Goal: Task Accomplishment & Management: Complete application form

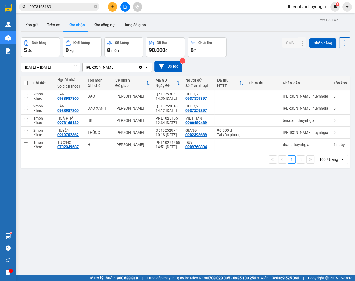
click at [112, 9] on button at bounding box center [112, 6] width 9 height 9
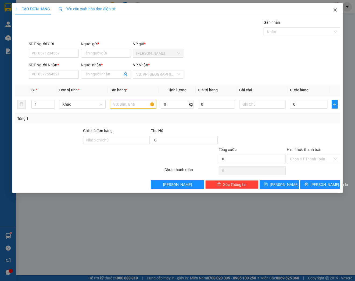
click at [337, 9] on icon "close" at bounding box center [335, 10] width 4 height 4
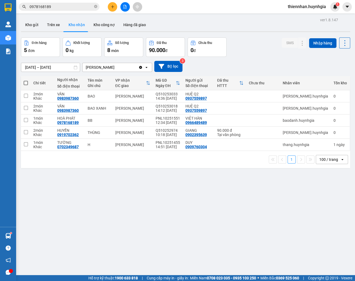
click at [59, 8] on input "0978168189" at bounding box center [62, 7] width 64 height 6
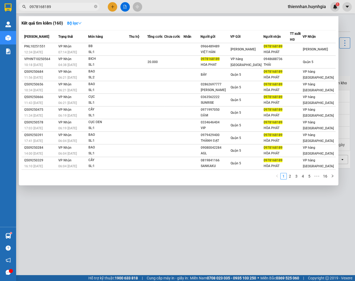
click at [59, 8] on input "0978168189" at bounding box center [62, 7] width 64 height 6
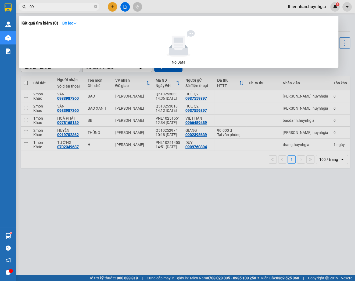
type input "0"
drag, startPoint x: 60, startPoint y: 7, endPoint x: 0, endPoint y: 7, distance: 60.5
click at [0, 7] on html "Kết quả tìm kiếm ( 0 ) Bộ lọc No Data 0917652609 thiennhan.huynhgia 1 Quản [PER…" at bounding box center [177, 140] width 355 height 281
type input "0917652609"
drag, startPoint x: 146, startPoint y: 187, endPoint x: 139, endPoint y: 83, distance: 104.1
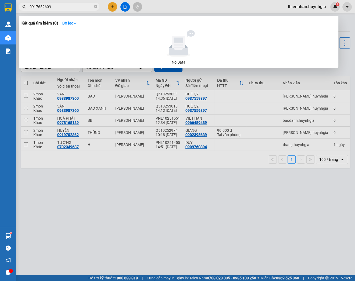
click at [146, 183] on div at bounding box center [177, 140] width 355 height 281
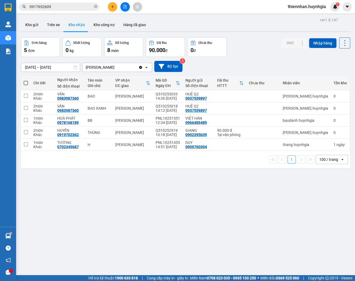
click at [112, 8] on icon "plus" at bounding box center [112, 6] width 0 height 3
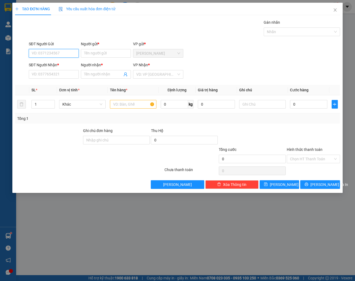
click at [64, 54] on input "SĐT Người Gửi" at bounding box center [54, 53] width 50 height 9
paste input "0917652609"
type input "0917652609"
click at [105, 51] on input "Người gửi *" at bounding box center [106, 53] width 50 height 9
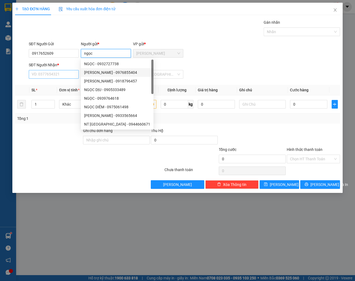
type input "ngọc"
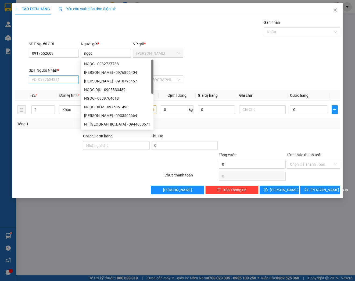
click at [46, 72] on div "SĐT Người Nhận *" at bounding box center [54, 70] width 50 height 6
click at [46, 75] on input "SĐT Người Nhận *" at bounding box center [54, 79] width 50 height 9
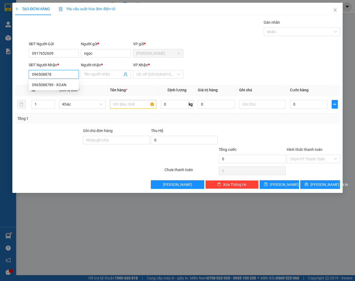
type input "0965088789"
drag, startPoint x: 50, startPoint y: 84, endPoint x: 62, endPoint y: 80, distance: 12.8
click at [50, 84] on div "0965088789 - XOAN" at bounding box center [54, 85] width 44 height 6
type input "XOAN"
type input "0965088789"
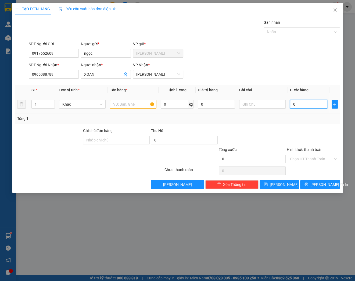
click at [301, 102] on input "0" at bounding box center [308, 104] width 37 height 9
click at [134, 105] on input "text" at bounding box center [133, 104] width 47 height 9
type input "t"
type input "[GEOGRAPHIC_DATA]"
click at [306, 104] on input "0" at bounding box center [308, 104] width 37 height 9
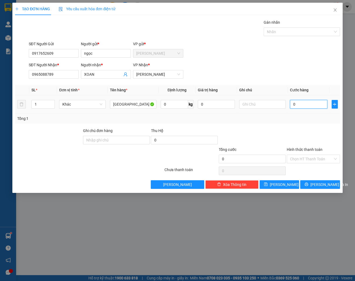
type input "003"
type input "3"
type input "00"
type input "0"
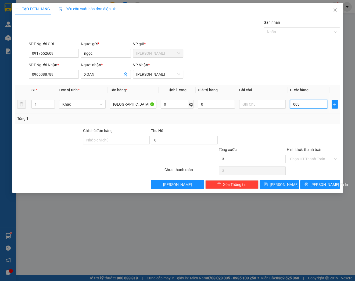
type input "0"
click at [301, 104] on input "0" at bounding box center [308, 104] width 37 height 9
type input "3"
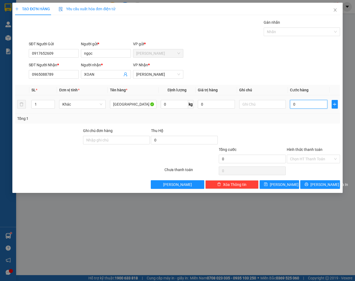
type input "3"
type input "30"
type input "300"
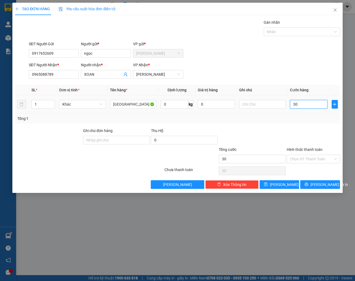
type input "300"
type input "3.000"
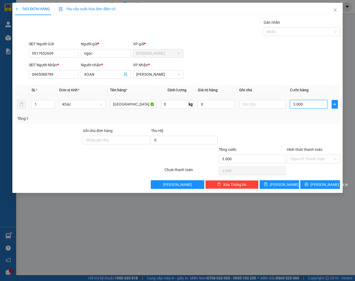
type input "30.000"
click at [294, 124] on div "Transit Pickup Surcharge Ids Transit Deliver Surcharge Ids Transit Deliver Surc…" at bounding box center [177, 103] width 325 height 169
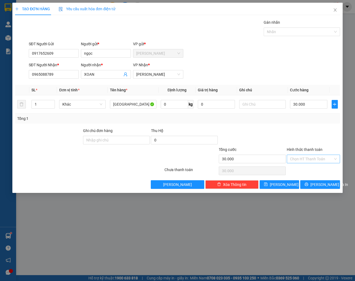
click at [315, 156] on input "Hình thức thanh toán" at bounding box center [311, 159] width 43 height 8
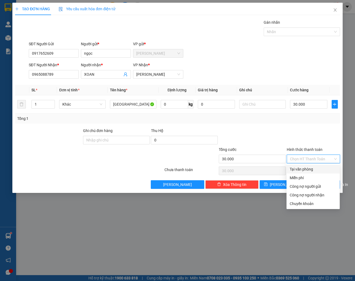
click at [312, 170] on div "Tại văn phòng" at bounding box center [313, 169] width 47 height 6
type input "0"
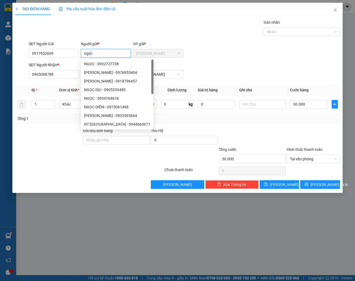
drag, startPoint x: 94, startPoint y: 53, endPoint x: 79, endPoint y: 55, distance: 14.9
click at [79, 55] on div "SĐT Người Gửi 0917652609 Người gửi * ngọc VP gửi * [PERSON_NAME]" at bounding box center [185, 50] width 314 height 19
click at [119, 43] on div "Người gửi *" at bounding box center [106, 44] width 50 height 6
click at [119, 49] on input "NGOC" at bounding box center [106, 53] width 50 height 9
drag, startPoint x: 106, startPoint y: 53, endPoint x: 89, endPoint y: 51, distance: 16.8
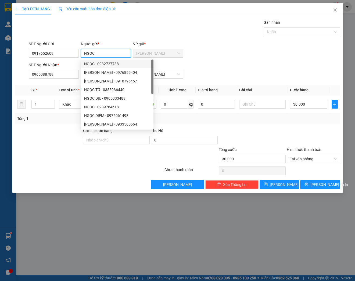
click at [89, 51] on input "NGOC" at bounding box center [106, 53] width 50 height 9
type input "N"
type input "n"
type input "NGỌC"
drag, startPoint x: 202, startPoint y: 59, endPoint x: 210, endPoint y: 59, distance: 8.1
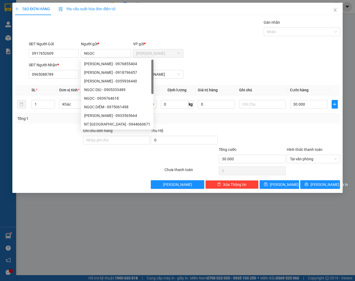
click at [203, 59] on div "SĐT Người Gửi 0917652609 Người gửi * NGỌC VP gửi * [PERSON_NAME]" at bounding box center [185, 50] width 314 height 19
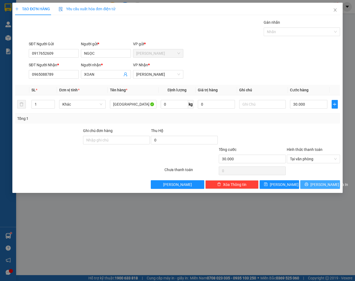
drag, startPoint x: 318, startPoint y: 183, endPoint x: 320, endPoint y: 175, distance: 8.1
click at [318, 182] on span "[PERSON_NAME] và In" at bounding box center [330, 184] width 38 height 6
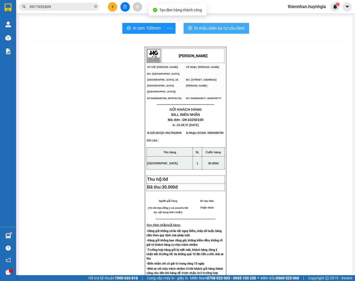
click at [227, 28] on span "In mẫu biên lai tự cấu hình" at bounding box center [220, 28] width 51 height 7
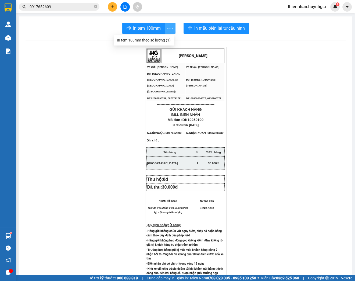
click at [168, 29] on icon "more" at bounding box center [170, 28] width 7 height 7
click at [158, 38] on div "In tem 100mm theo số lượng (1)" at bounding box center [144, 40] width 54 height 6
drag, startPoint x: 203, startPoint y: 135, endPoint x: 184, endPoint y: 138, distance: 18.7
click at [186, 137] on td "N.Nhận: XOAN - 0965088789" at bounding box center [206, 132] width 40 height 9
copy span "0965088789"
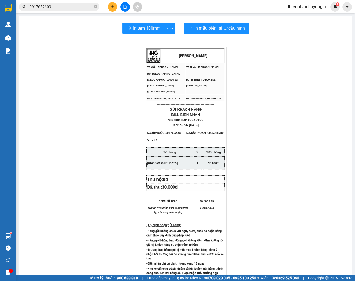
click at [281, 67] on div "[PERSON_NAME] VP Gửi: Diên Khánh VP Nhận: [PERSON_NAME] ĐC: [GEOGRAPHIC_DATA]…" at bounding box center [186, 228] width 320 height 362
click at [53, 5] on input "0917652609" at bounding box center [62, 7] width 64 height 6
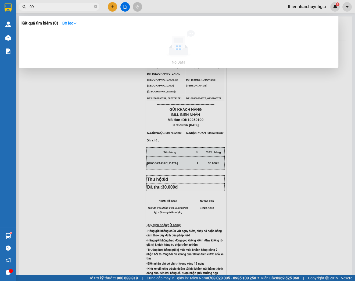
type input "0"
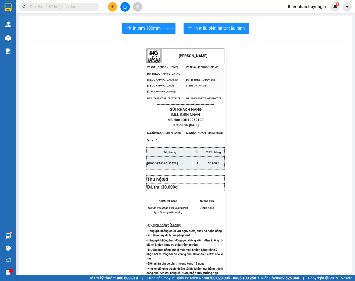
paste input "0965088789"
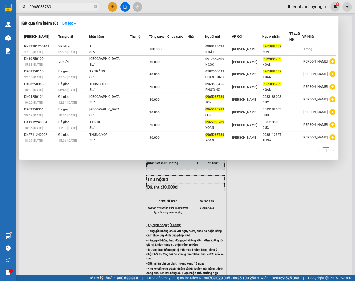
type input "0965088789"
click at [340, 22] on div at bounding box center [177, 140] width 355 height 281
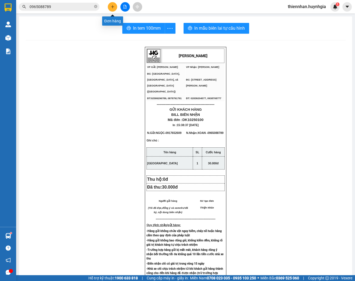
click at [110, 4] on button at bounding box center [112, 6] width 9 height 9
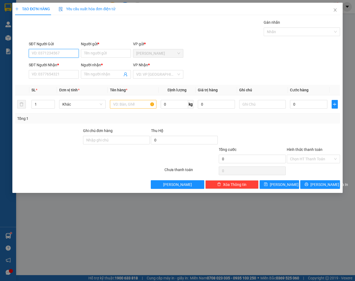
click at [64, 53] on input "SĐT Người Gửi" at bounding box center [54, 53] width 50 height 9
click at [101, 54] on input "Người gửi *" at bounding box center [106, 53] width 50 height 9
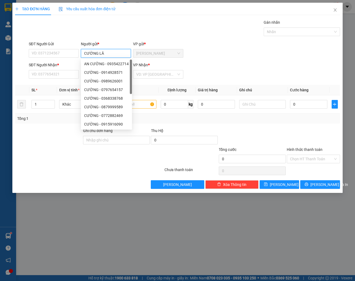
type input "[PERSON_NAME]"
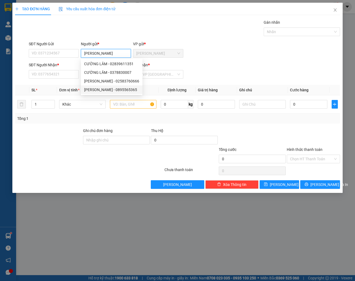
click at [130, 91] on div "[PERSON_NAME] - 0895565365" at bounding box center [111, 90] width 55 height 6
type input "0895565365"
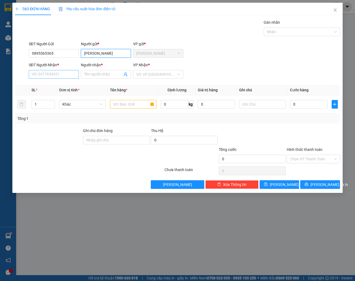
type input "[PERSON_NAME]"
click at [50, 75] on input "SĐT Người Nhận *" at bounding box center [54, 74] width 50 height 9
click at [102, 72] on input "Người nhận *" at bounding box center [103, 74] width 38 height 6
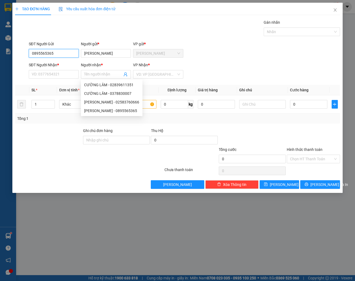
drag, startPoint x: 68, startPoint y: 52, endPoint x: 0, endPoint y: 56, distance: 68.4
click at [0, 56] on html "Kết quả tìm kiếm ( 8 ) Bộ lọc Mã ĐH Trạng thái Món hàng Thu hộ Tổng cước Chưa c…" at bounding box center [177, 140] width 355 height 281
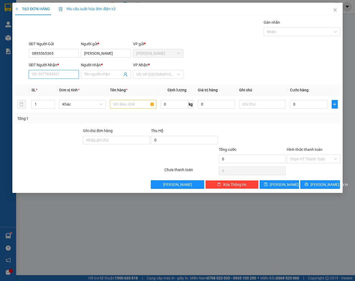
click at [43, 74] on input "SĐT Người Nhận *" at bounding box center [54, 74] width 50 height 9
type input "0"
click at [64, 54] on input "0895565365" at bounding box center [54, 53] width 50 height 9
type input "0895565365"
click at [69, 64] on div "0895565365 - [PERSON_NAME]" at bounding box center [58, 64] width 53 height 6
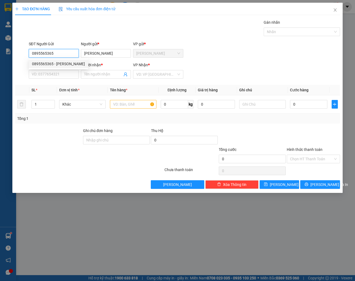
type input "02837437273"
type input "CHỊ THỦY"
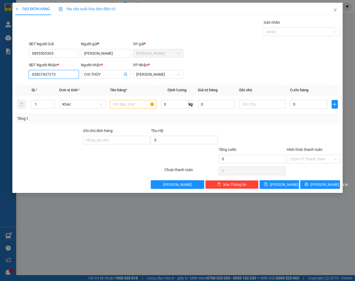
click at [72, 75] on input "02837437273" at bounding box center [54, 74] width 50 height 9
drag, startPoint x: 65, startPoint y: 75, endPoint x: 24, endPoint y: 77, distance: 41.8
click at [24, 77] on div "SĐT Người Nhận * 02837437273 Người nhận * CHỊ THỦY VP Nhận * [PERSON_NAME]" at bounding box center [178, 71] width 326 height 19
click at [59, 94] on div "0333740731 - CHỊ LUÂN" at bounding box center [54, 93] width 44 height 6
type input "0333740731"
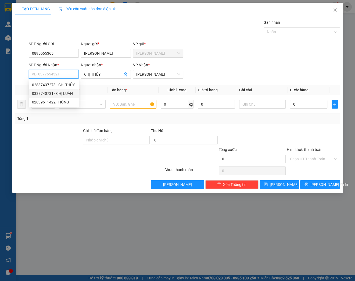
type input "CHỊ [PERSON_NAME]"
type input "0333740731"
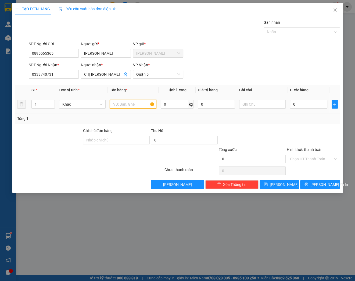
click at [139, 105] on input "text" at bounding box center [133, 104] width 47 height 9
type input "THÙNG"
click at [324, 183] on span "[PERSON_NAME] và In" at bounding box center [330, 184] width 38 height 6
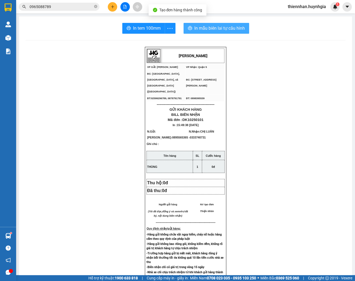
click at [215, 26] on span "In mẫu biên lai tự cấu hình" at bounding box center [220, 28] width 51 height 7
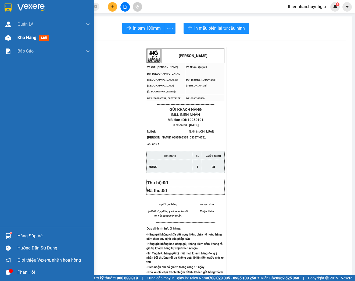
click at [14, 37] on div "Kho hàng mới" at bounding box center [47, 37] width 94 height 13
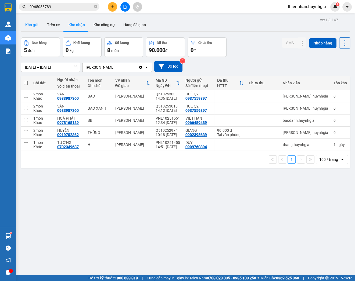
click at [36, 25] on button "Kho gửi" at bounding box center [32, 24] width 22 height 13
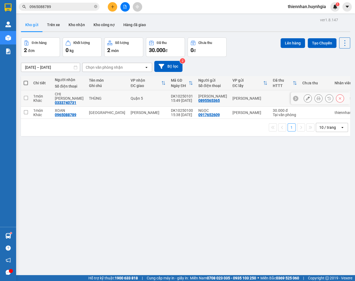
click at [306, 96] on icon at bounding box center [308, 98] width 4 height 4
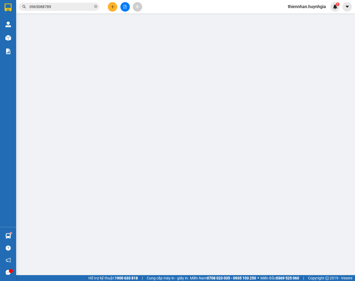
type input "0895565365"
type input "[PERSON_NAME]"
type input "0333740731"
type input "CHỊ [PERSON_NAME]"
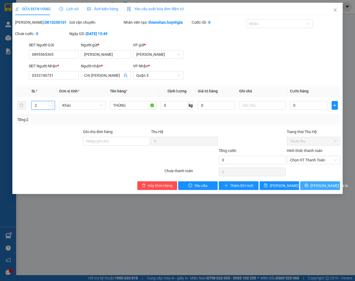
type input "2"
click at [316, 188] on span "[PERSON_NAME] và In" at bounding box center [330, 185] width 38 height 6
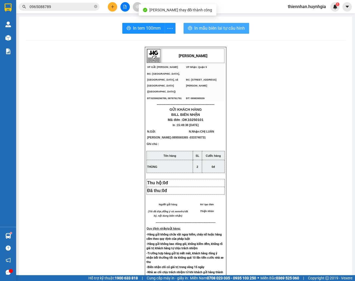
click at [216, 25] on span "In mẫu biên lai tự cấu hình" at bounding box center [220, 28] width 51 height 7
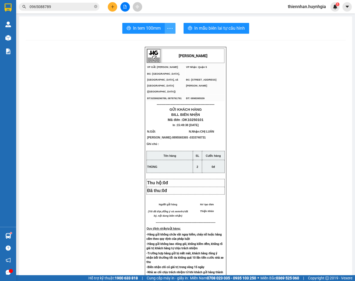
click at [171, 28] on icon "more" at bounding box center [170, 28] width 5 height 1
drag, startPoint x: 163, startPoint y: 40, endPoint x: 192, endPoint y: 37, distance: 29.8
click at [163, 41] on div "In tem 100mm theo số lượng (2)" at bounding box center [144, 40] width 54 height 6
click at [114, 8] on icon "plus" at bounding box center [113, 7] width 4 height 4
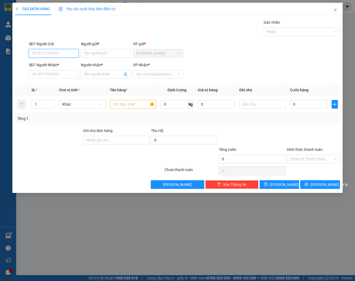
click at [59, 52] on input "SĐT Người Gửi" at bounding box center [54, 53] width 50 height 9
click at [40, 53] on input "0328298456" at bounding box center [54, 53] width 50 height 9
click at [54, 52] on input "0328298456" at bounding box center [54, 53] width 50 height 9
click at [38, 75] on input "SĐT Người Nhận *" at bounding box center [54, 74] width 50 height 9
click at [57, 53] on input "0328298456" at bounding box center [54, 53] width 50 height 9
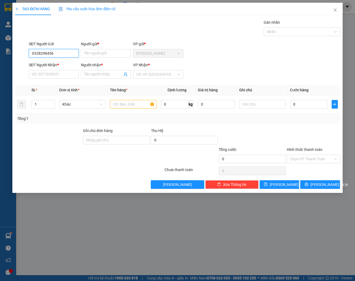
drag, startPoint x: 46, startPoint y: 52, endPoint x: 43, endPoint y: 51, distance: 2.8
click at [43, 51] on input "0328298456" at bounding box center [54, 53] width 50 height 9
type input "0328289456"
click at [57, 52] on input "0328289456" at bounding box center [54, 53] width 50 height 9
click at [57, 61] on div "0328289456 - TRƯỜNG" at bounding box center [54, 64] width 44 height 6
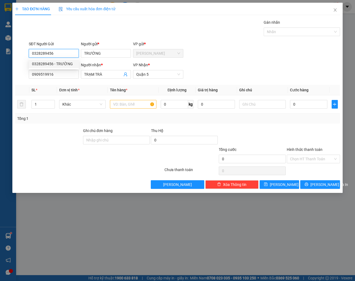
type input "TRƯỜNG"
type input "0909519916"
type input "TRẠM TRÀ"
type input "0328289456"
click at [136, 102] on input "text" at bounding box center [133, 104] width 47 height 9
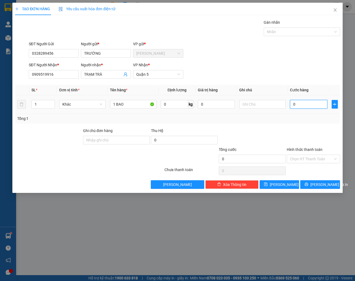
click at [312, 104] on input "0" at bounding box center [308, 104] width 37 height 9
drag, startPoint x: 130, startPoint y: 105, endPoint x: 64, endPoint y: 103, distance: 66.2
click at [64, 103] on tr "1 Khác 1 BAO 0 kg 0 0" at bounding box center [177, 104] width 325 height 18
type input "BAO ĐÁC"
click at [316, 182] on span "[PERSON_NAME] và In" at bounding box center [330, 184] width 38 height 6
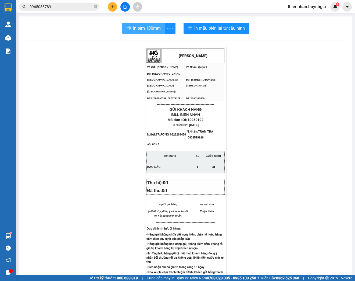
click at [160, 29] on button "In tem 100mm" at bounding box center [143, 28] width 43 height 11
click at [110, 6] on button at bounding box center [112, 6] width 9 height 9
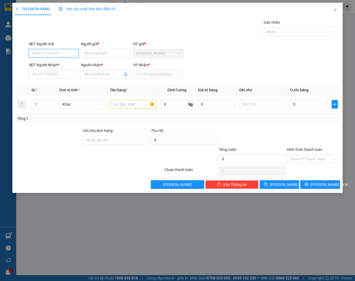
click at [61, 53] on input "SĐT Người Gửi" at bounding box center [54, 53] width 50 height 9
click at [70, 51] on input "SĐT Người Gửi" at bounding box center [54, 53] width 50 height 9
click at [48, 52] on input "SĐT Người Gửi" at bounding box center [54, 53] width 50 height 9
click at [53, 64] on div "0972621447 - [PERSON_NAME]" at bounding box center [58, 64] width 53 height 6
type input "0972621447"
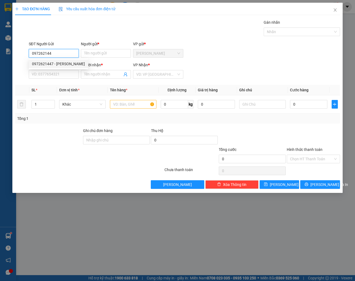
type input "[PERSON_NAME]"
type input "0903033508"
type input "SÁU"
type input "0972621447"
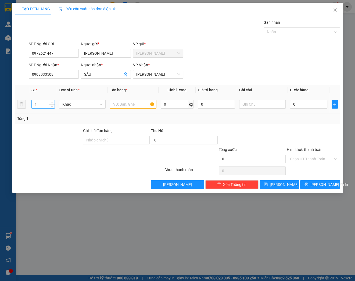
click at [40, 107] on input "1" at bounding box center [43, 104] width 23 height 8
type input "2"
click at [84, 74] on input "SÁU" at bounding box center [103, 74] width 38 height 6
type input "MR. SÁU"
click at [144, 105] on input "text" at bounding box center [133, 104] width 47 height 9
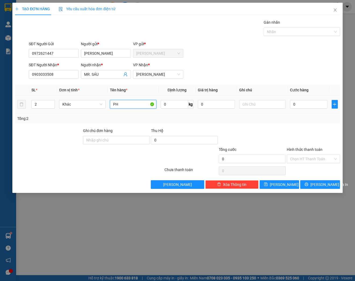
type input "P"
type input "HỘP PHÍM + ĐÀN GIUTA"
click at [315, 160] on input "Hình thức thanh toán" at bounding box center [311, 159] width 43 height 8
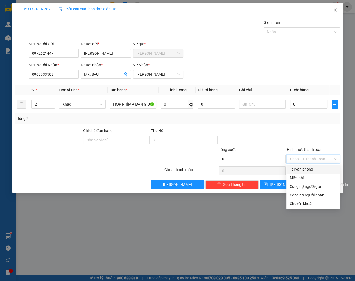
click at [310, 168] on div "Tại văn phòng" at bounding box center [313, 169] width 47 height 6
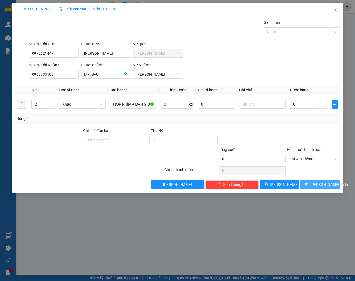
click at [321, 184] on span "[PERSON_NAME] và In" at bounding box center [330, 184] width 38 height 6
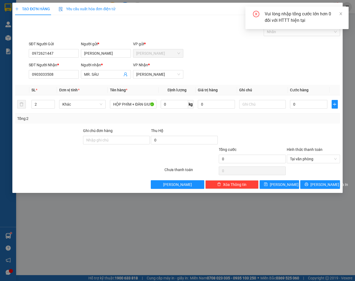
click at [344, 15] on div "Vui lòng nhập tổng cước lớn hơn 0 đối với HTTT hiện tại" at bounding box center [297, 17] width 103 height 23
click at [318, 158] on span "Tại văn phòng" at bounding box center [313, 159] width 47 height 8
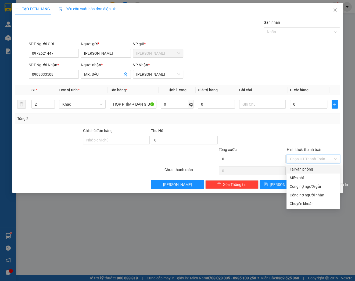
drag, startPoint x: 332, startPoint y: 136, endPoint x: 336, endPoint y: 140, distance: 6.7
click at [332, 136] on div at bounding box center [314, 137] width 54 height 19
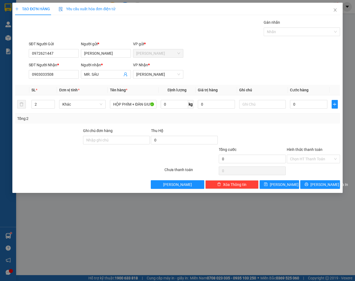
click at [334, 179] on div "Transit Pickup Surcharge Ids Transit Deliver Surcharge Ids Transit Deliver Surc…" at bounding box center [177, 103] width 325 height 169
click at [329, 182] on span "[PERSON_NAME] và In" at bounding box center [330, 184] width 38 height 6
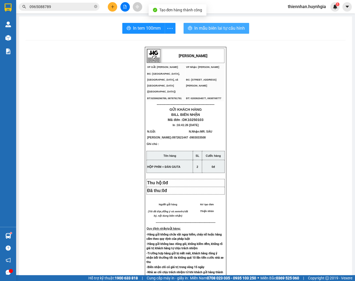
click at [217, 31] on span "In mẫu biên lai tự cấu hình" at bounding box center [220, 28] width 51 height 7
click at [172, 29] on icon "more" at bounding box center [170, 28] width 7 height 7
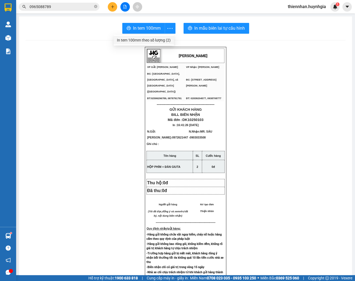
click at [165, 39] on div "In tem 100mm theo số lượng (2)" at bounding box center [144, 40] width 54 height 6
click at [115, 6] on button at bounding box center [112, 6] width 9 height 9
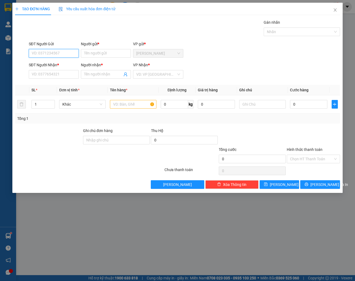
click at [45, 51] on input "SĐT Người Gửi" at bounding box center [54, 53] width 50 height 9
type input "0979707997"
click at [68, 62] on div "0979707997 - SANG" at bounding box center [54, 64] width 44 height 6
type input "SANG"
type input "0935440045"
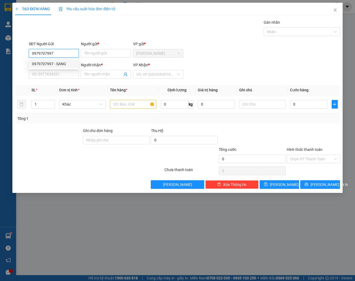
type input "A.TIÊN"
type input "0979707997"
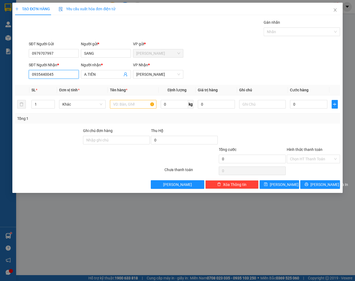
click at [61, 73] on input "0935440045" at bounding box center [54, 74] width 50 height 9
drag, startPoint x: 57, startPoint y: 75, endPoint x: 7, endPoint y: 75, distance: 50.3
click at [8, 75] on div "TẠO ĐƠN HÀNG Yêu cầu xuất hóa đơn điện tử Transit Pickup Surcharge Ids Transit …" at bounding box center [177, 140] width 355 height 281
type input "0899087971"
drag, startPoint x: 98, startPoint y: 74, endPoint x: 48, endPoint y: 76, distance: 50.4
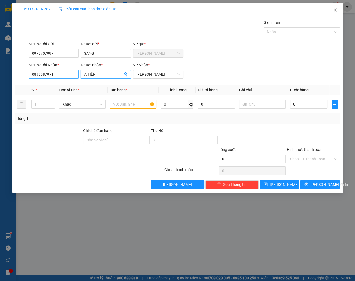
click at [48, 76] on div "SĐT Người Nhận * 0899087971 Người nhận * A.TIÊN A.TIÊN VP Nhận * [PERSON_NAME]" at bounding box center [185, 71] width 314 height 19
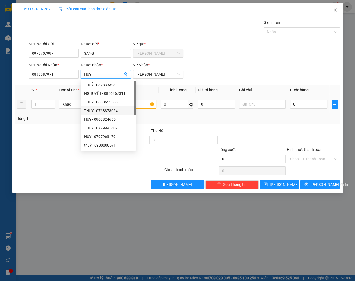
type input "HUY"
click at [142, 105] on input "text" at bounding box center [133, 104] width 47 height 9
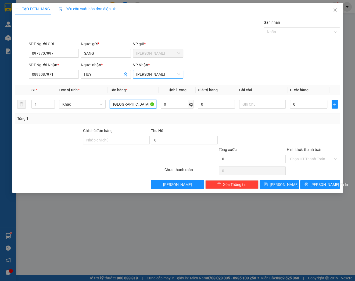
click at [147, 74] on span "[PERSON_NAME]" at bounding box center [158, 74] width 44 height 8
type input "[GEOGRAPHIC_DATA]"
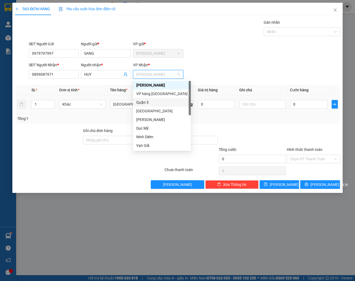
click at [161, 103] on div "Quận 5" at bounding box center [161, 102] width 51 height 6
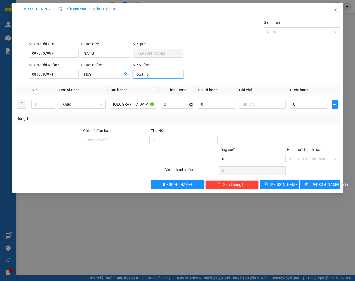
click at [329, 155] on input "Hình thức thanh toán" at bounding box center [311, 159] width 43 height 8
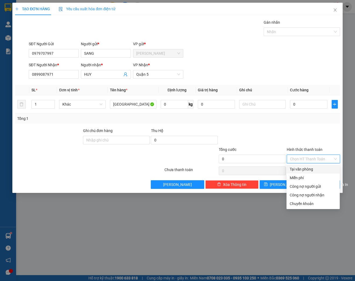
click at [322, 133] on div at bounding box center [314, 137] width 54 height 19
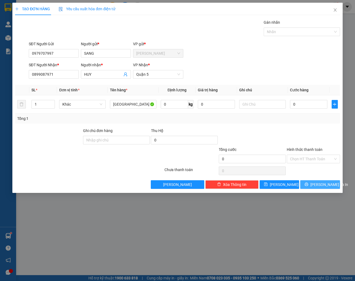
click at [324, 183] on span "[PERSON_NAME] và In" at bounding box center [330, 184] width 38 height 6
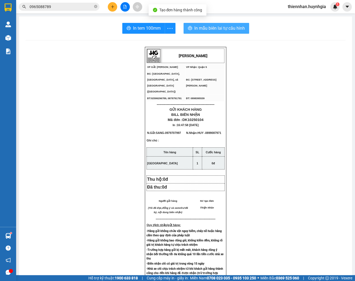
click at [216, 28] on span "In mẫu biên lai tự cấu hình" at bounding box center [220, 28] width 51 height 7
click at [168, 28] on icon "more" at bounding box center [170, 28] width 7 height 7
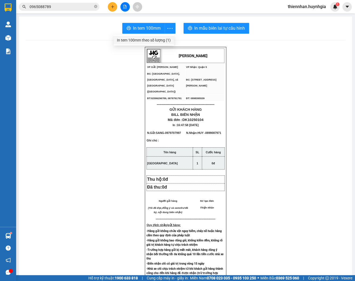
click at [161, 39] on div "In tem 100mm theo số lượng (1)" at bounding box center [144, 40] width 54 height 6
